Goal: Information Seeking & Learning: Compare options

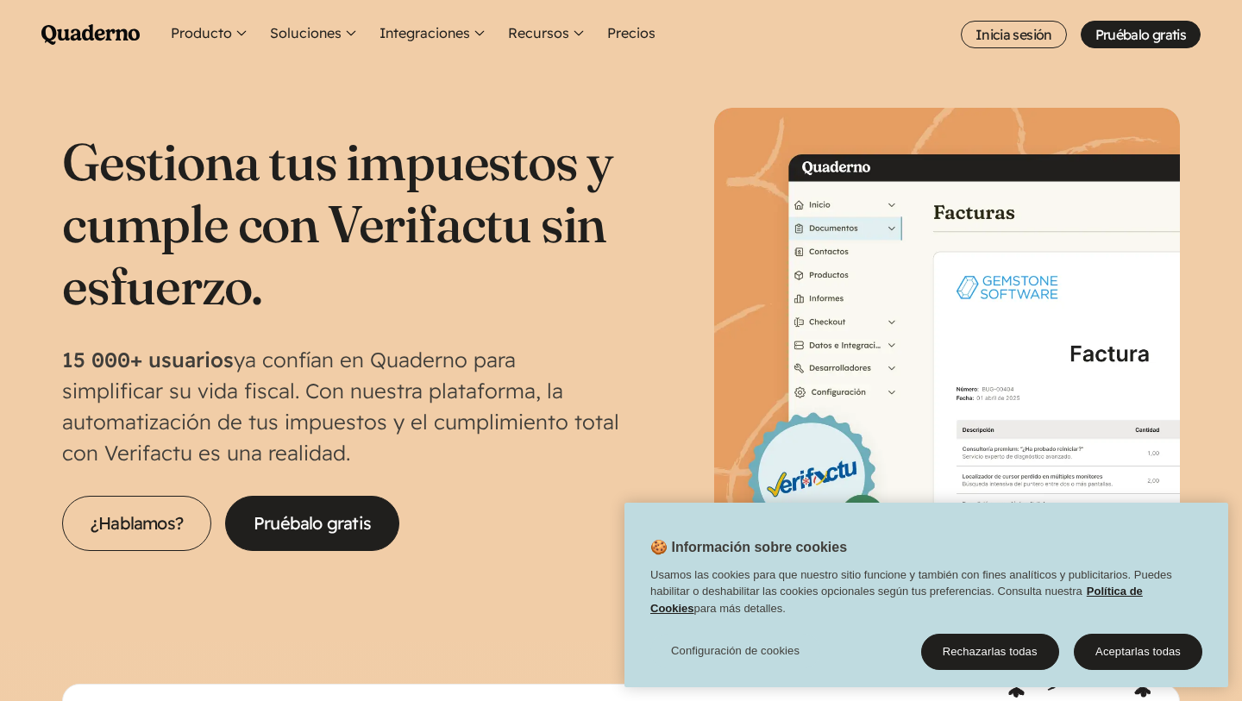
scroll to position [22, 0]
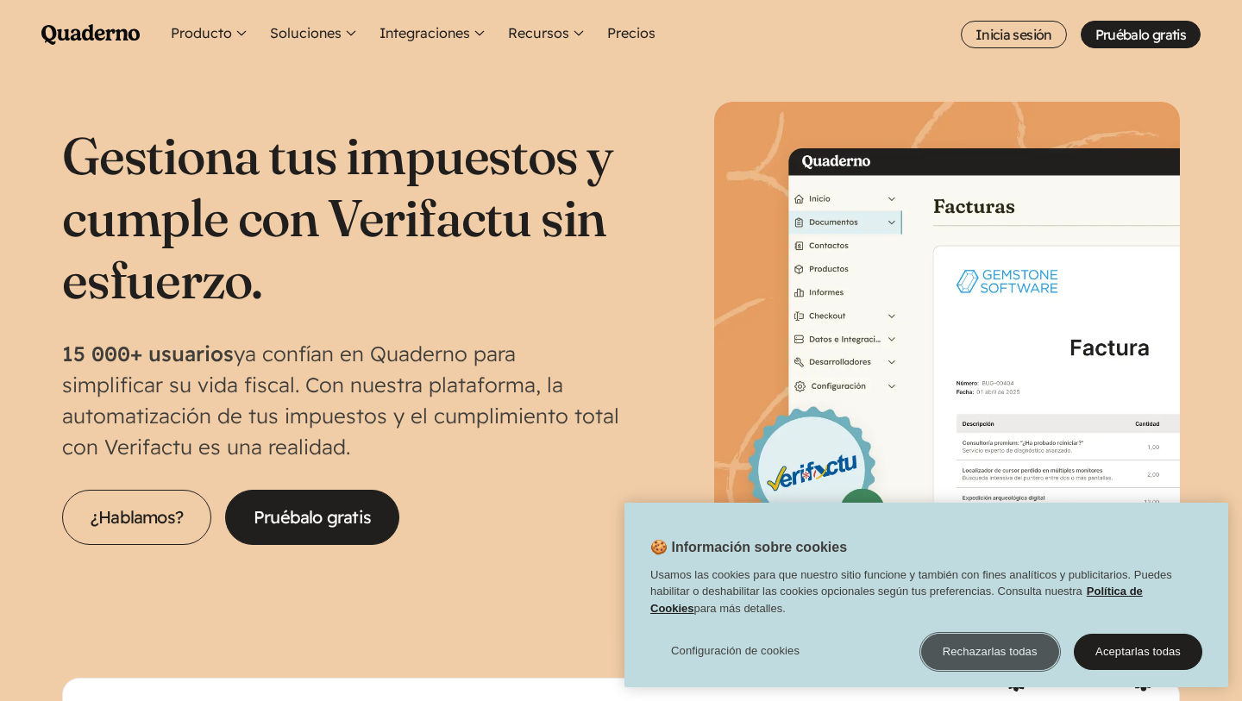
click at [989, 647] on button "Rechazarlas todas" at bounding box center [990, 652] width 138 height 36
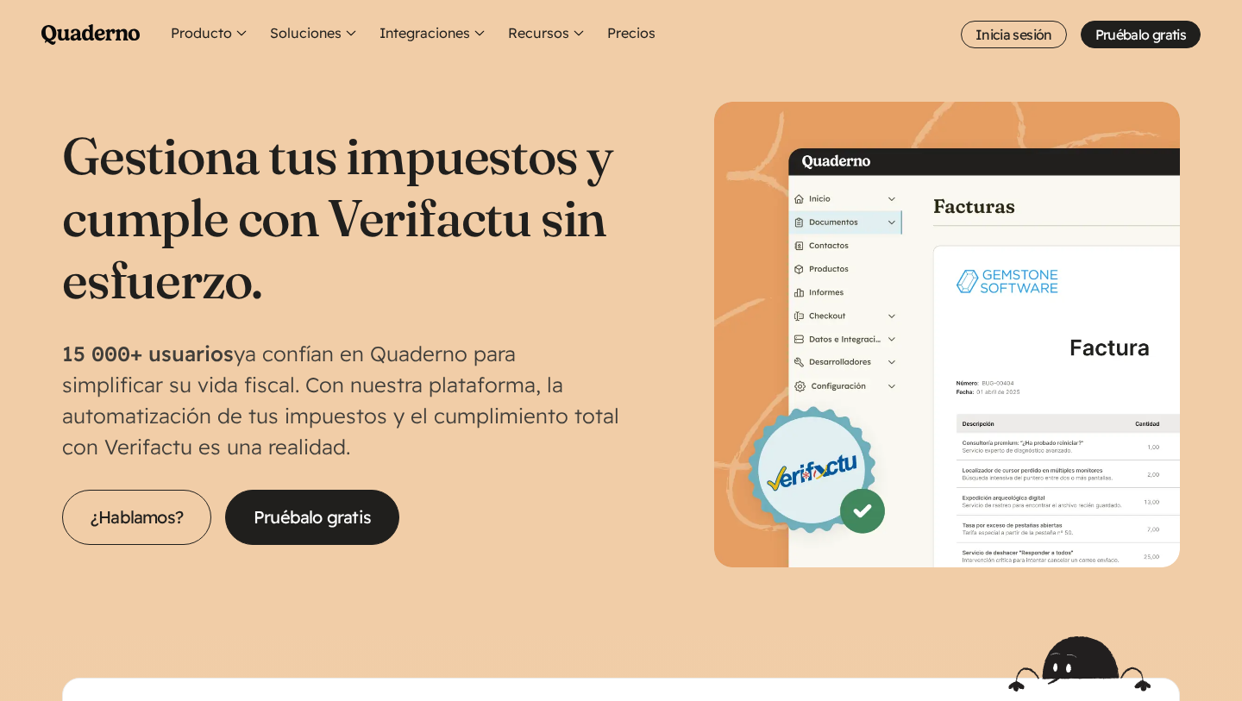
click at [591, 377] on p "15 000+ usuarios ya confían en Quaderno para simplificar su vida fiscal. Con nu…" at bounding box center [341, 400] width 559 height 124
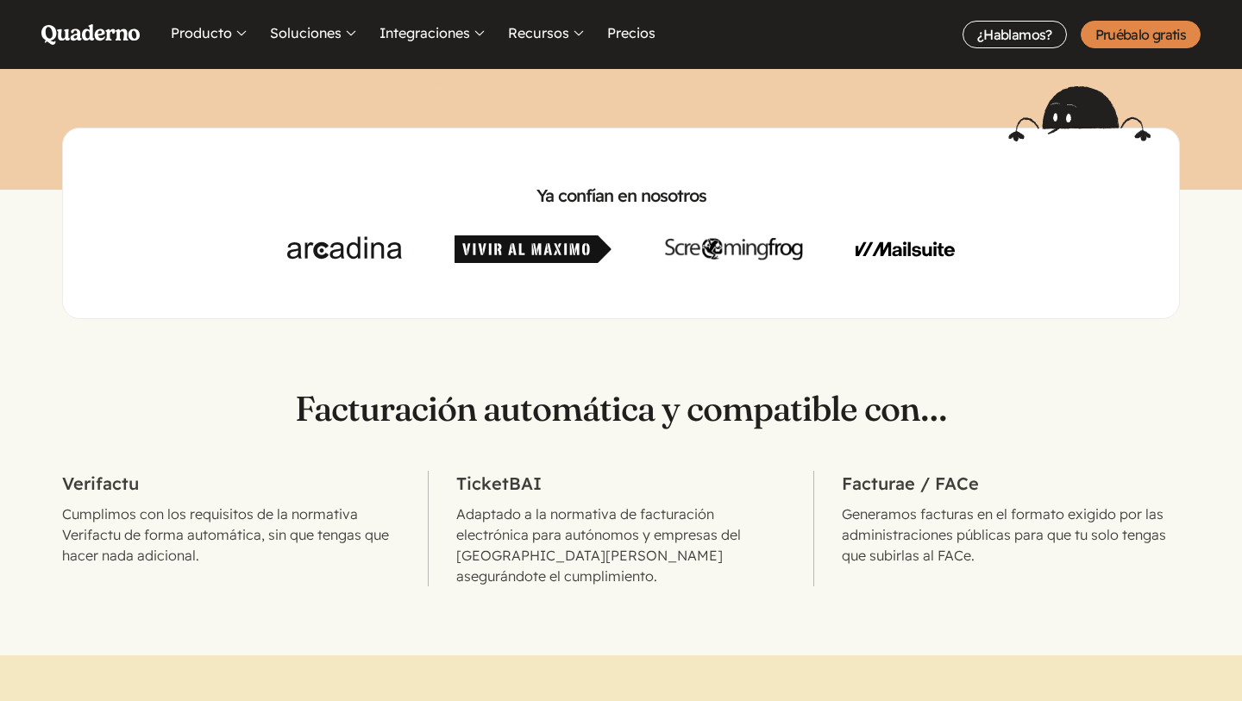
scroll to position [497, 0]
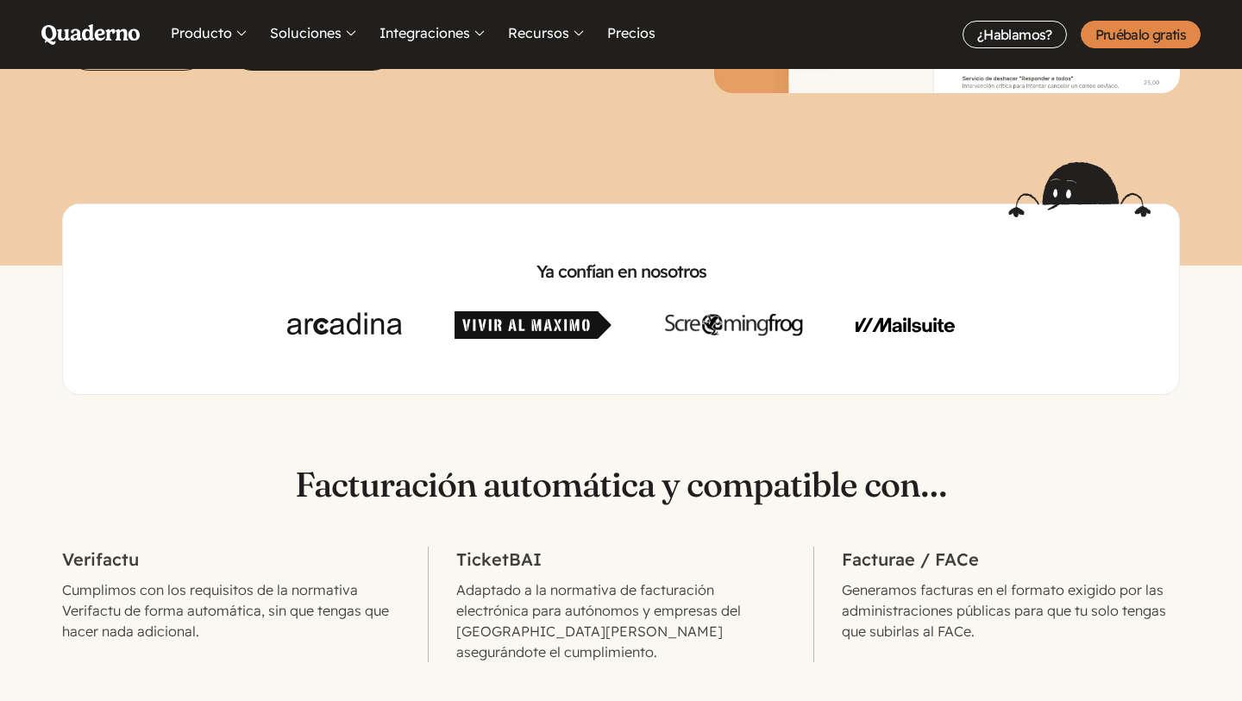
click at [560, 323] on img at bounding box center [532, 325] width 157 height 28
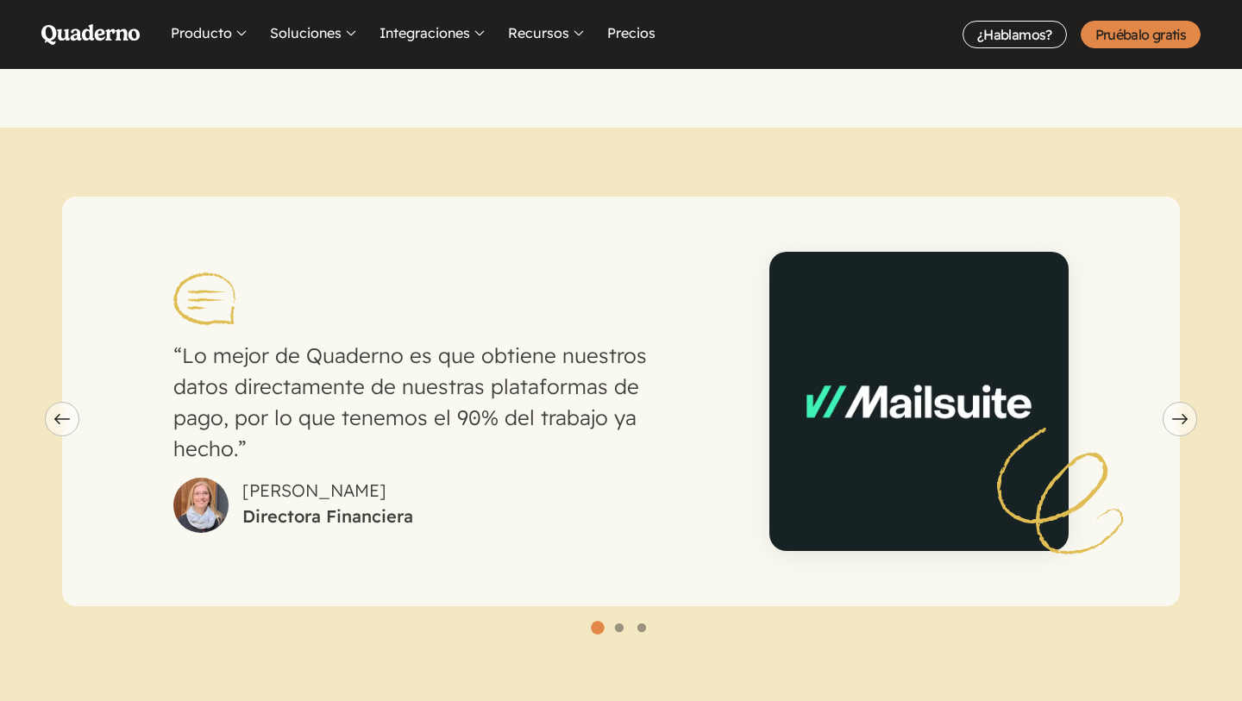
scroll to position [1097, 0]
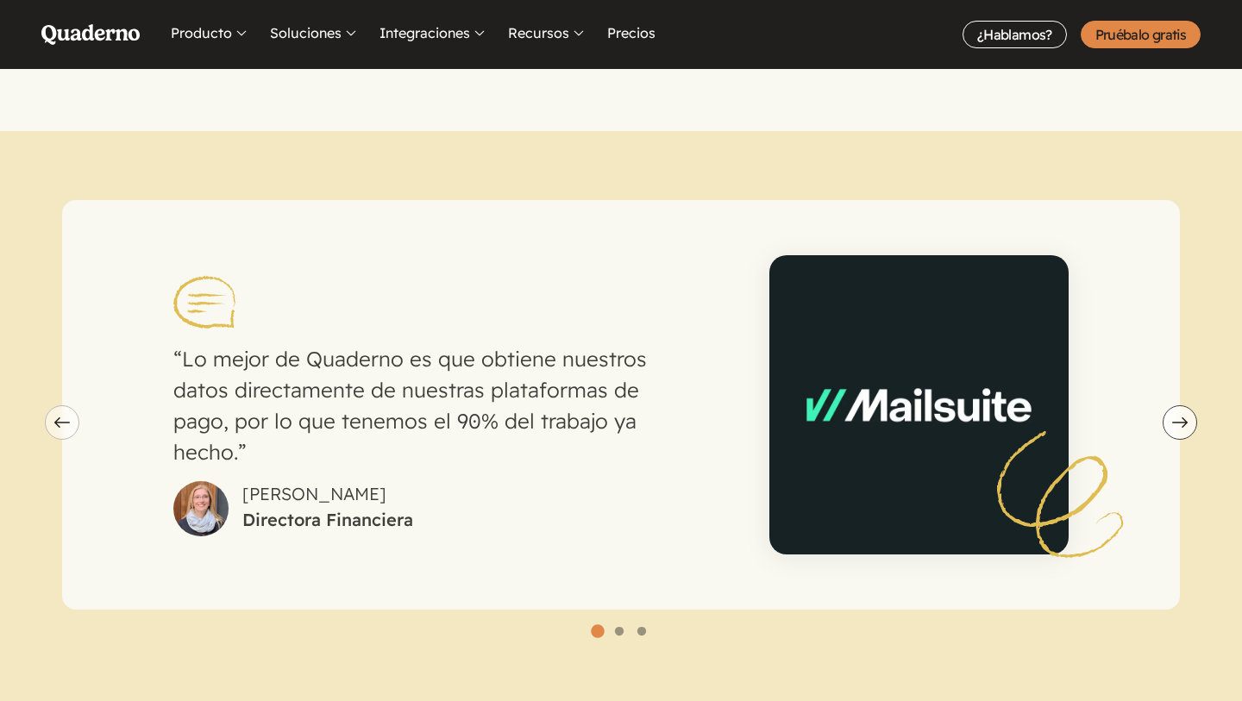
click at [1175, 417] on icon "Next slide" at bounding box center [1180, 422] width 16 height 10
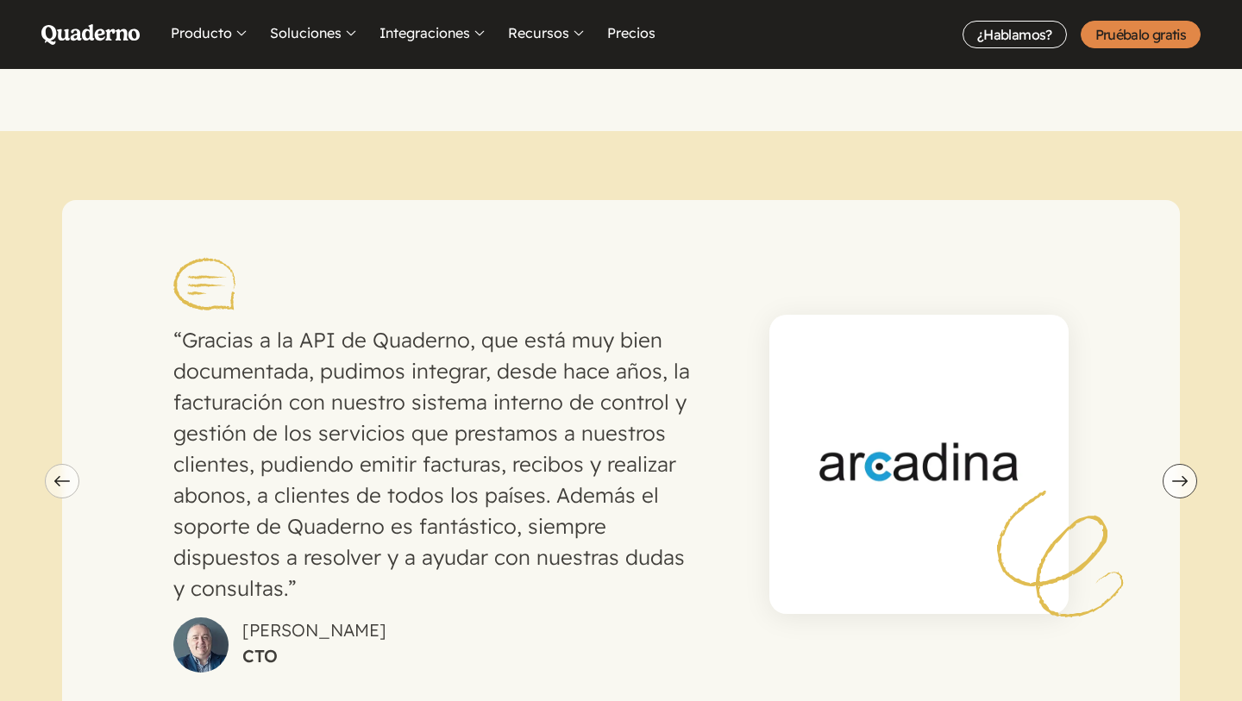
click at [1172, 476] on icon "Next slide" at bounding box center [1180, 481] width 16 height 10
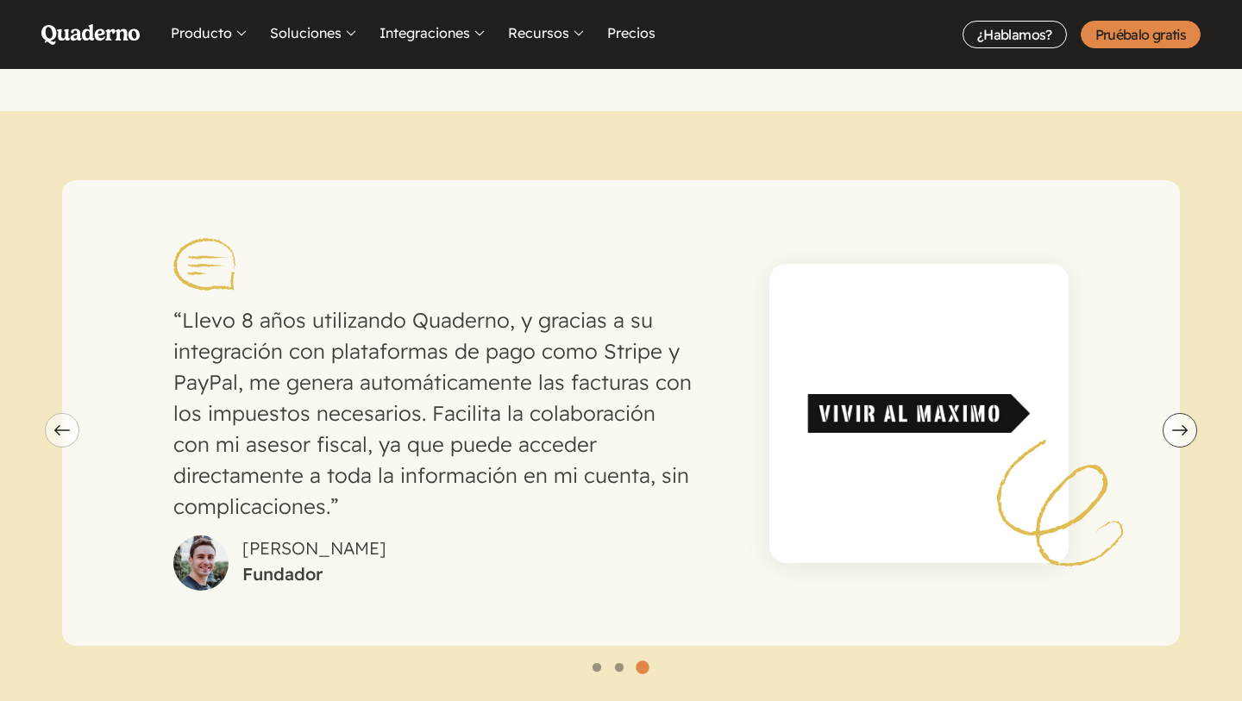
scroll to position [1142, 0]
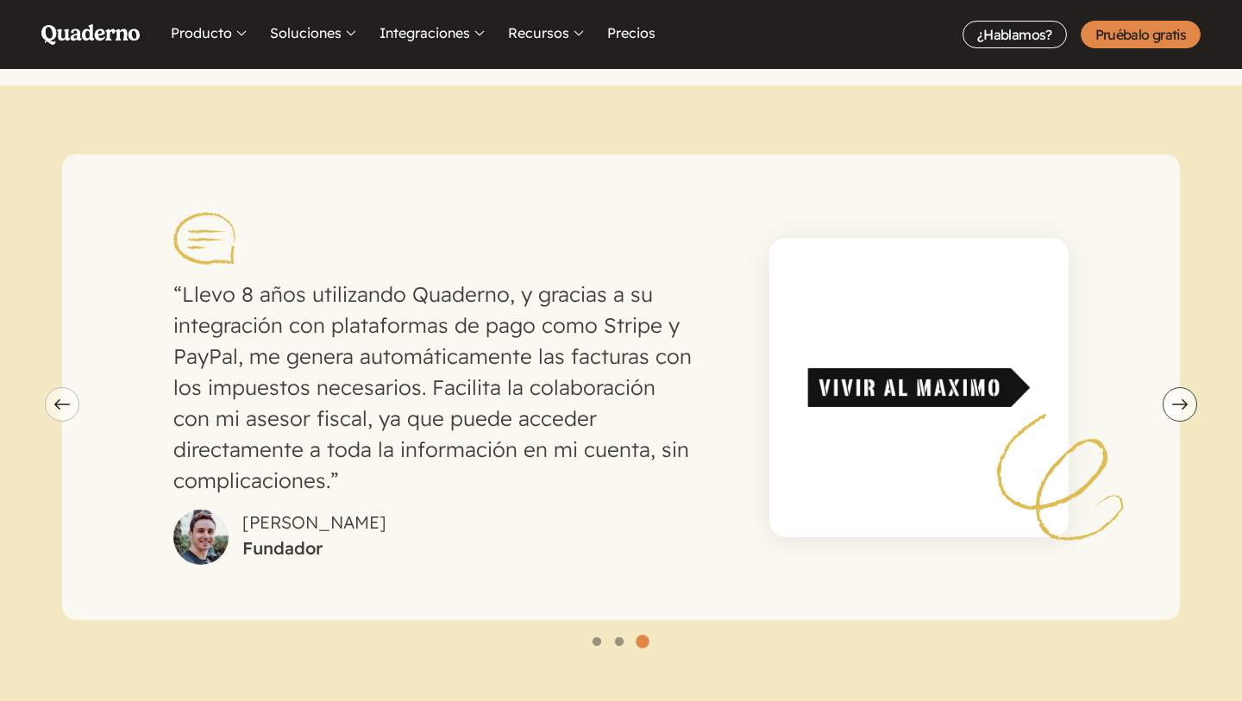
click at [1177, 399] on icon "Next slide" at bounding box center [1180, 404] width 16 height 10
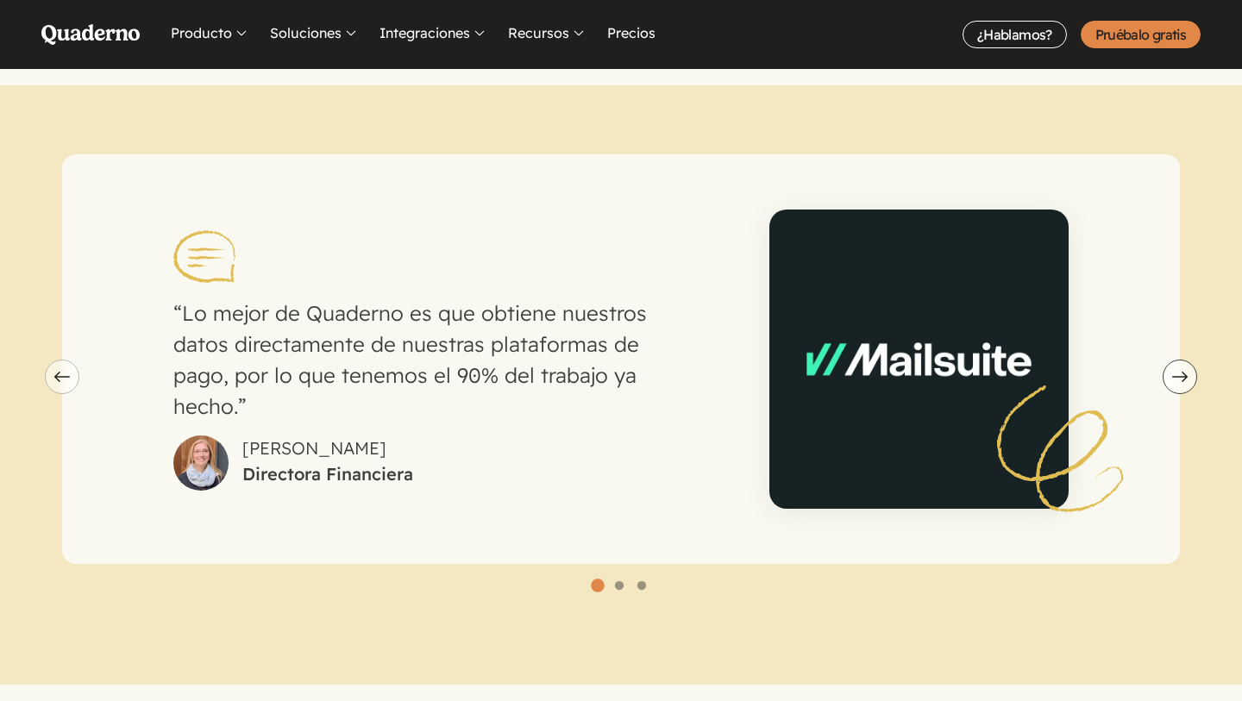
click at [1177, 379] on div "Lo mejor de Quaderno es que obtiene nuestros datos directamente de nuestras pla…" at bounding box center [620, 359] width 1117 height 410
click at [1175, 372] on icon "Next slide" at bounding box center [1180, 377] width 16 height 10
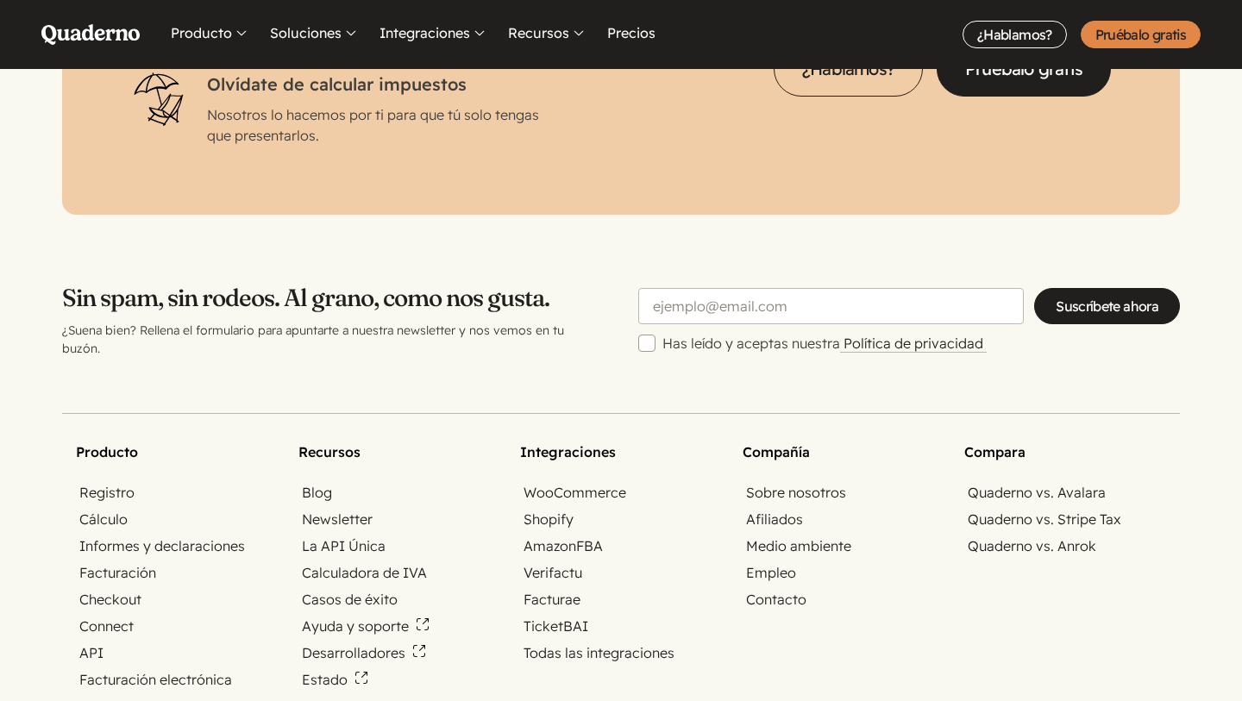
scroll to position [5939, 0]
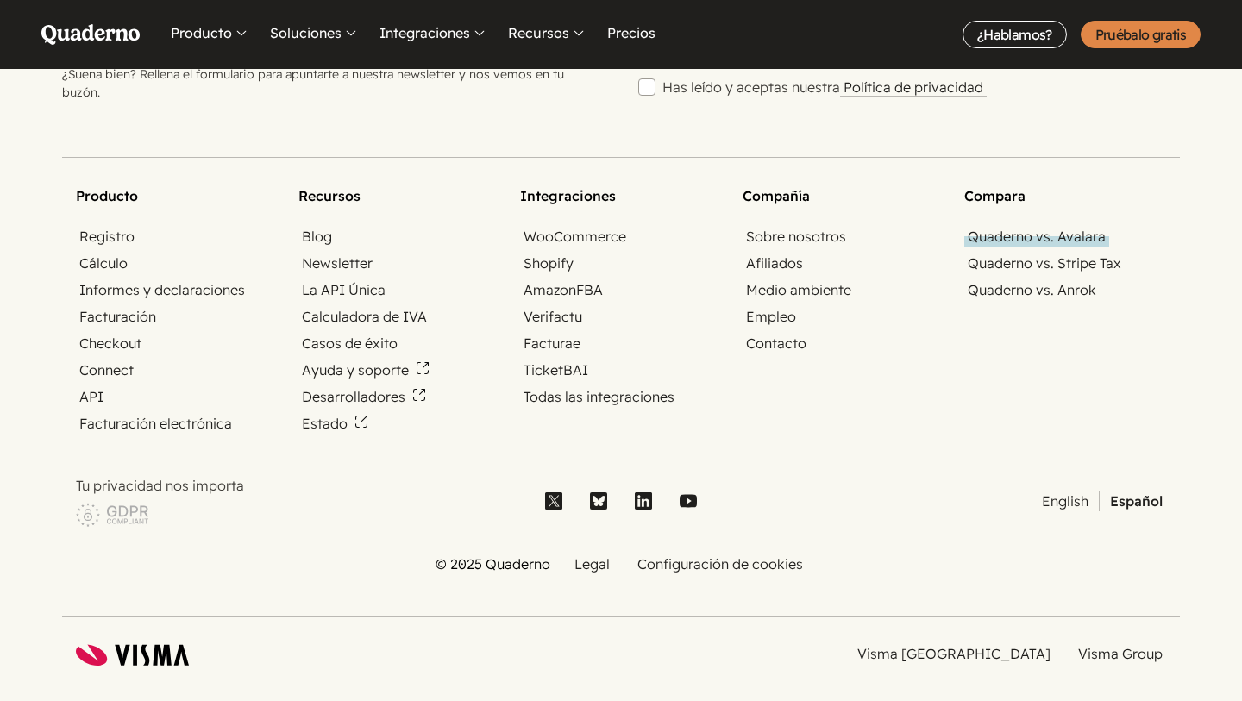
click at [1083, 227] on link "Quaderno vs. Avalara" at bounding box center [1036, 237] width 145 height 20
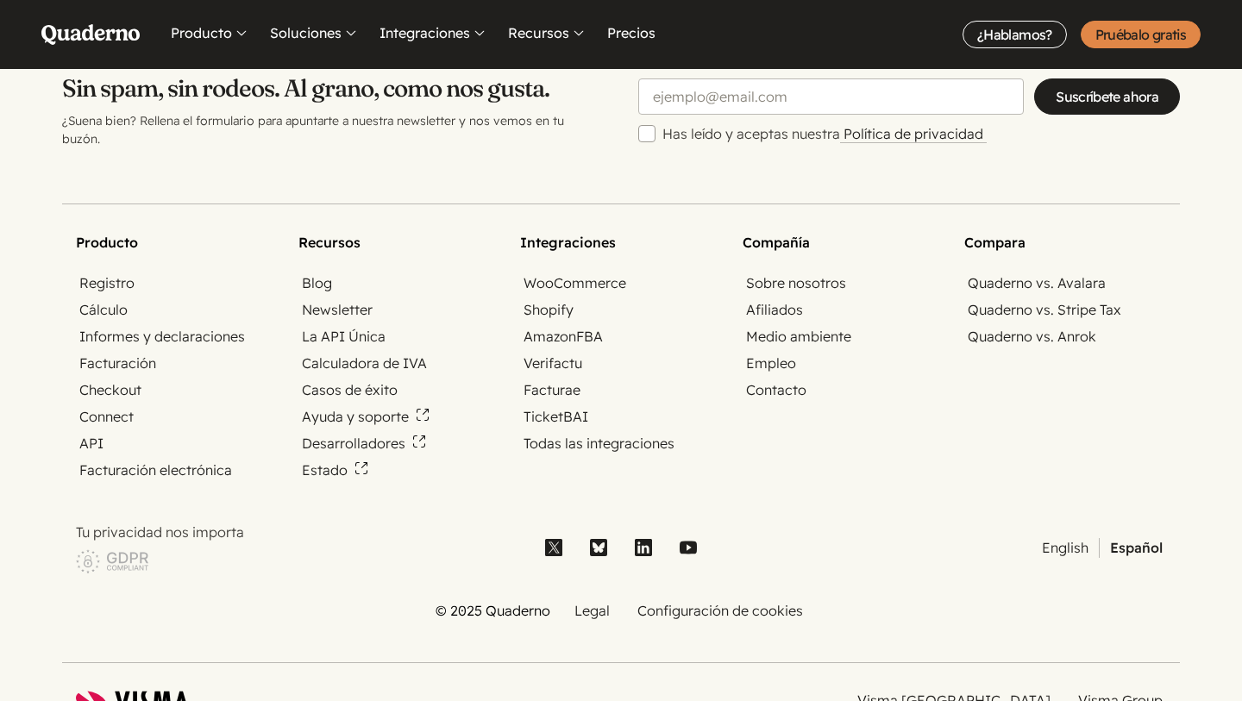
scroll to position [5883, 0]
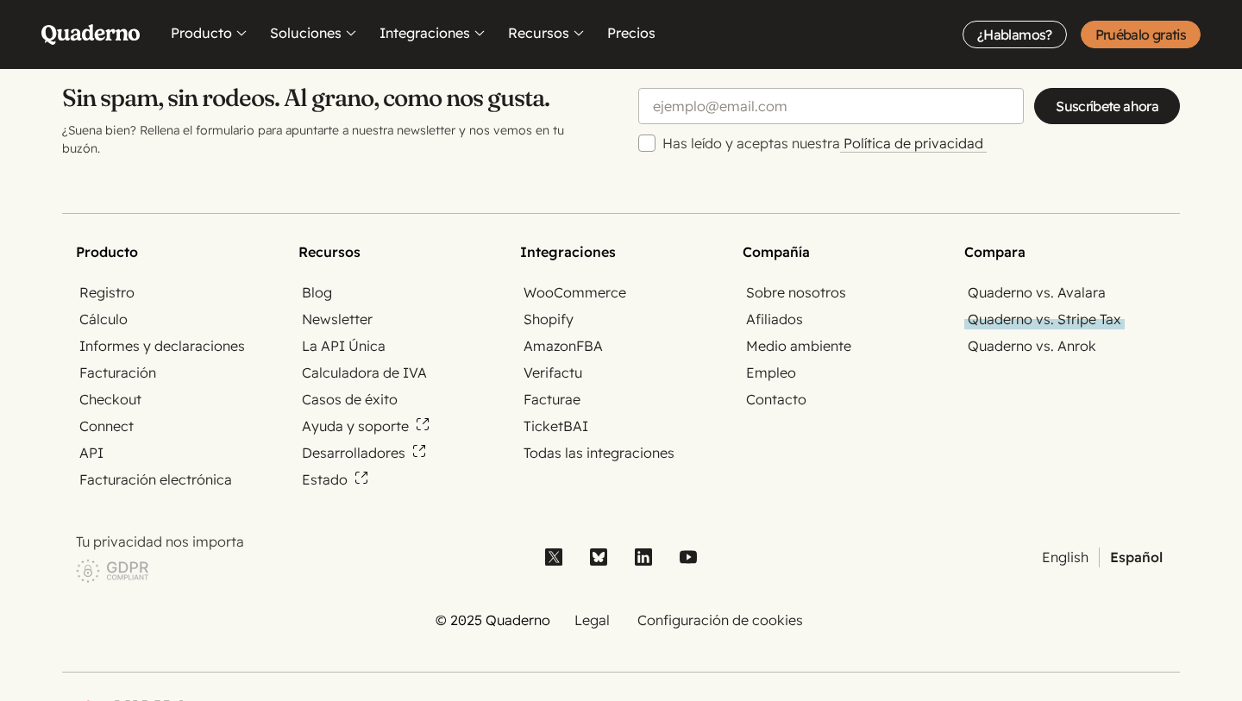
click at [1029, 310] on link "Quaderno vs. Stripe Tax" at bounding box center [1044, 320] width 160 height 20
